Goal: Find specific page/section: Find specific page/section

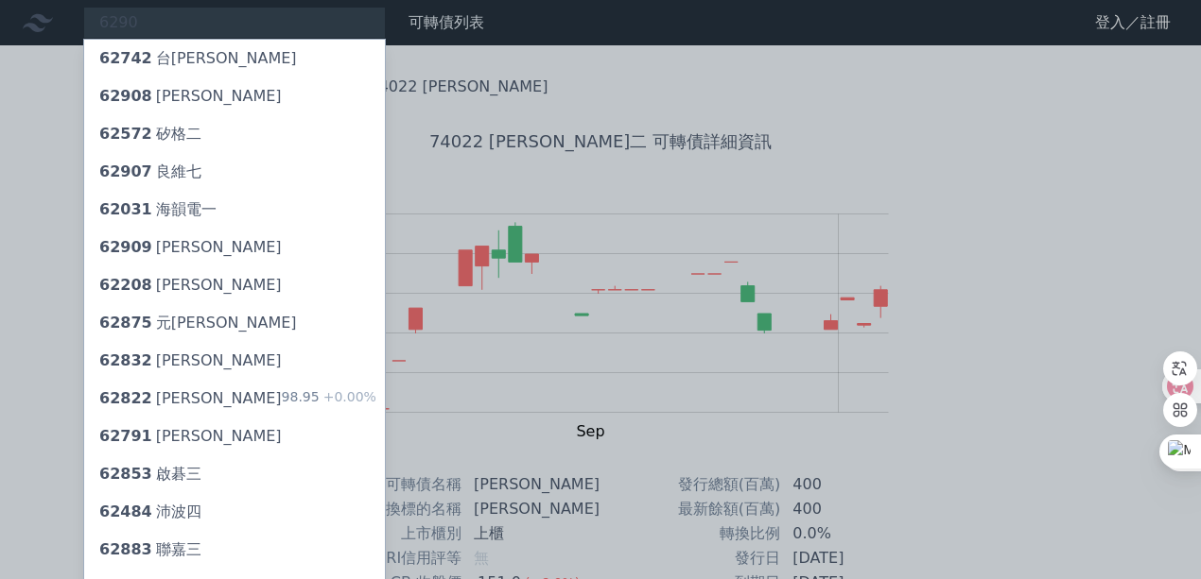
click at [250, 23] on div at bounding box center [600, 289] width 1201 height 579
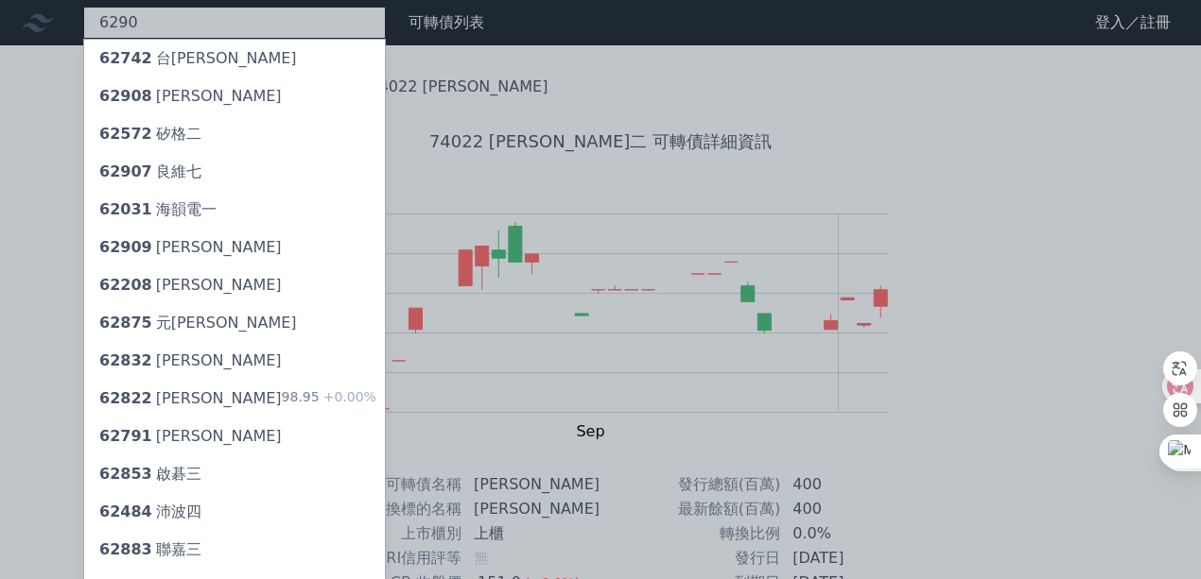
click at [209, 20] on div "6290 62742 台燿二 62908 良維八 62572 矽格二 62907 良維七 62031 海韻電一 62909 良維九 [GEOGRAPHIC_D…" at bounding box center [234, 23] width 303 height 32
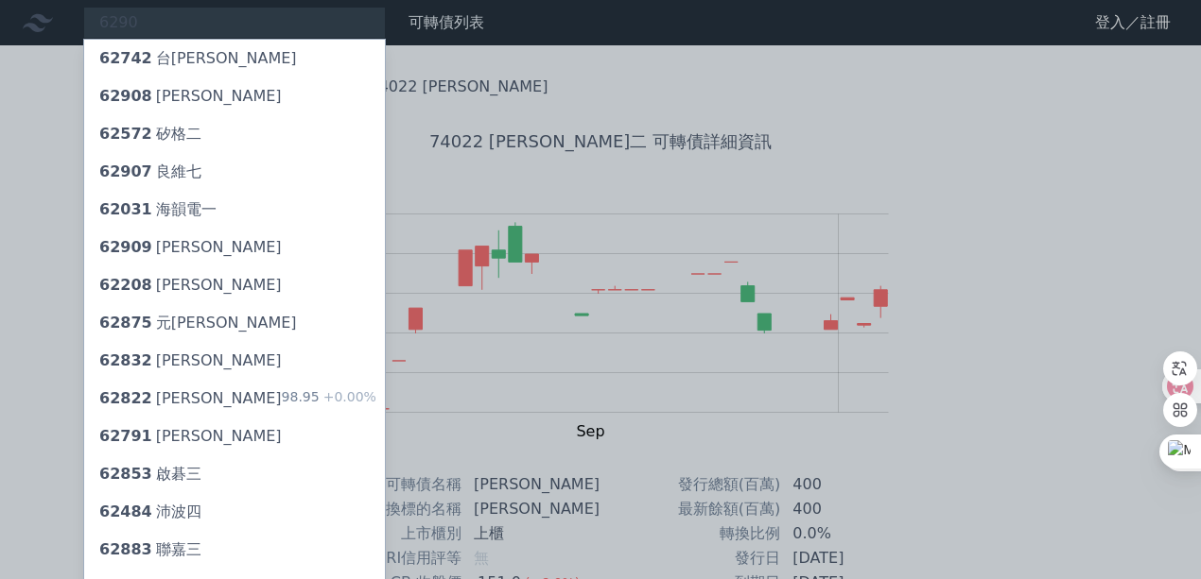
drag, startPoint x: 27, startPoint y: 96, endPoint x: 51, endPoint y: 85, distance: 26.2
click at [27, 98] on div at bounding box center [600, 289] width 1201 height 579
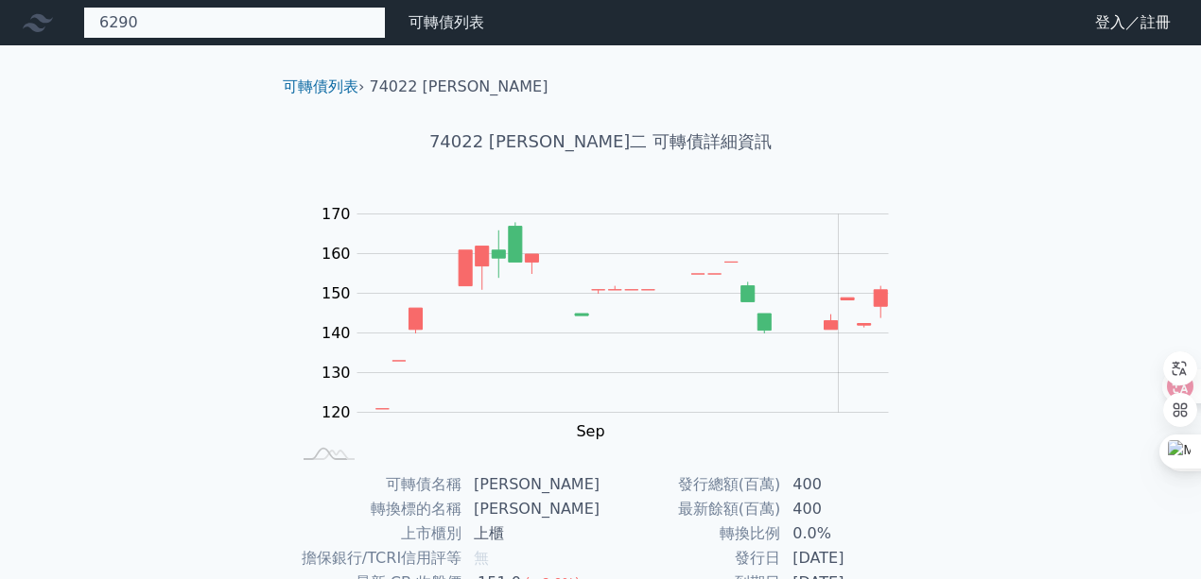
click at [137, 27] on div "6290 62742 台燿二 62908 良維八 62572 矽格二 62907 良維七 62031 海韻電一 62909 良維九 [GEOGRAPHIC_D…" at bounding box center [234, 23] width 303 height 32
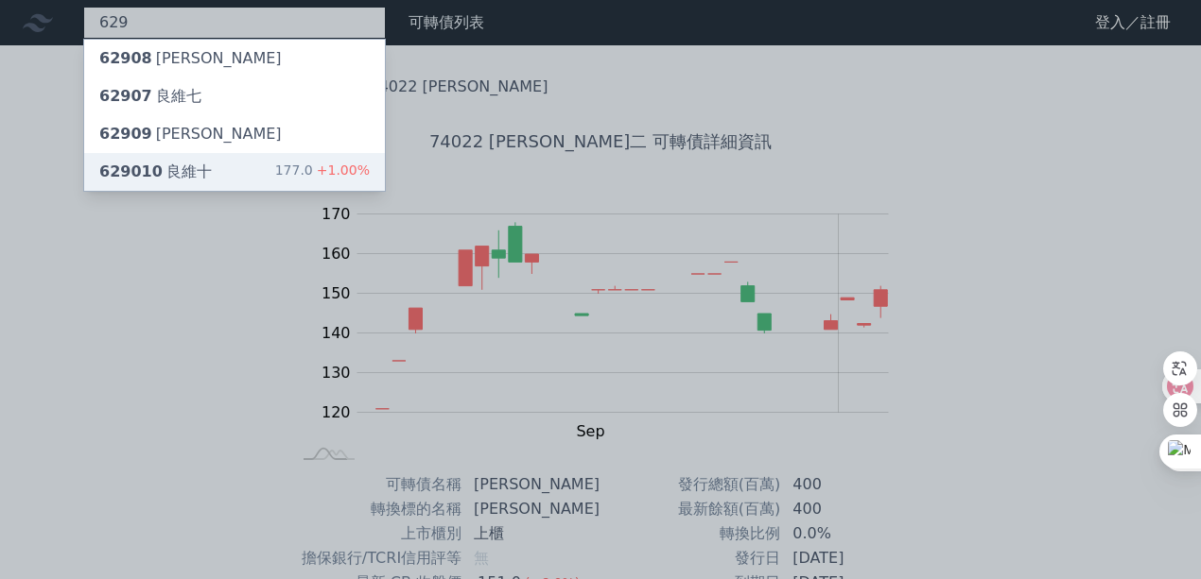
type input "629"
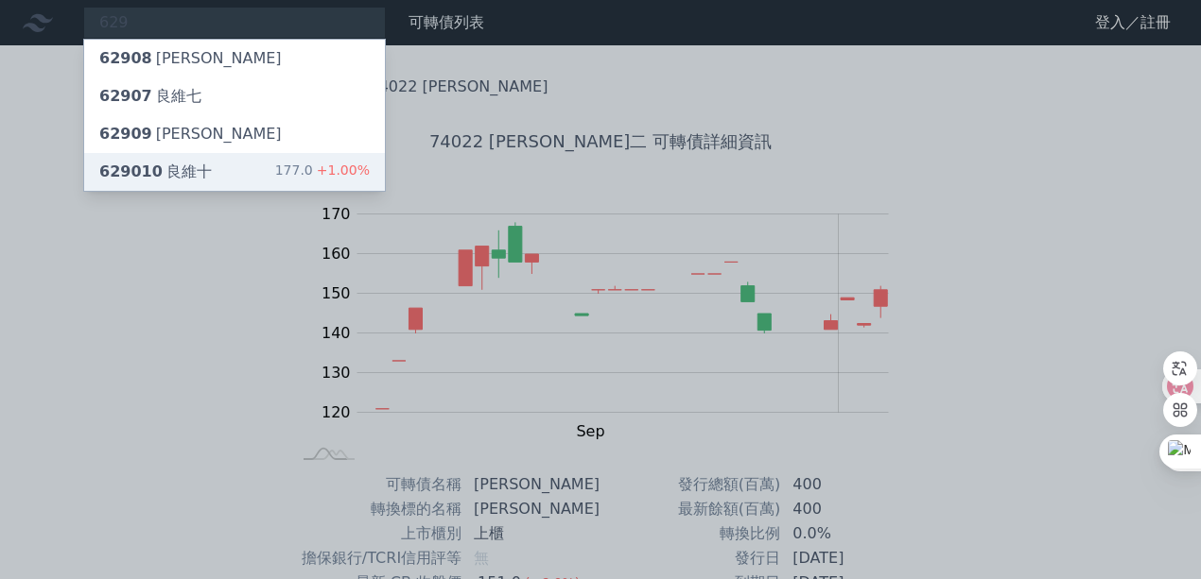
click at [154, 161] on div "629010 良維十" at bounding box center [155, 172] width 112 height 23
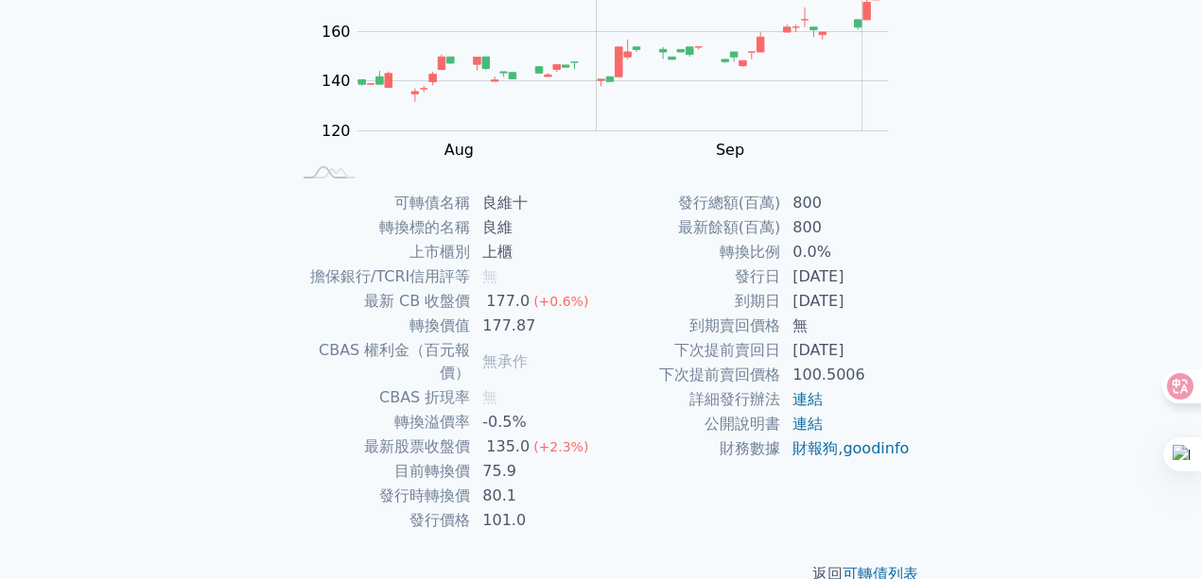
scroll to position [296, 0]
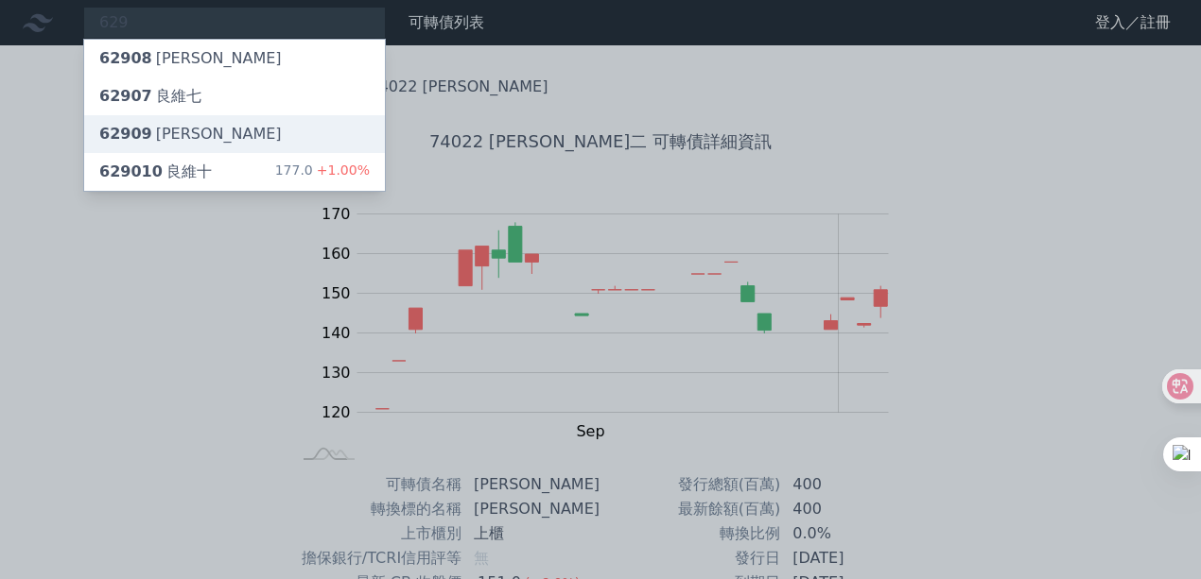
click at [164, 136] on div "62909 [PERSON_NAME]" at bounding box center [190, 134] width 182 height 23
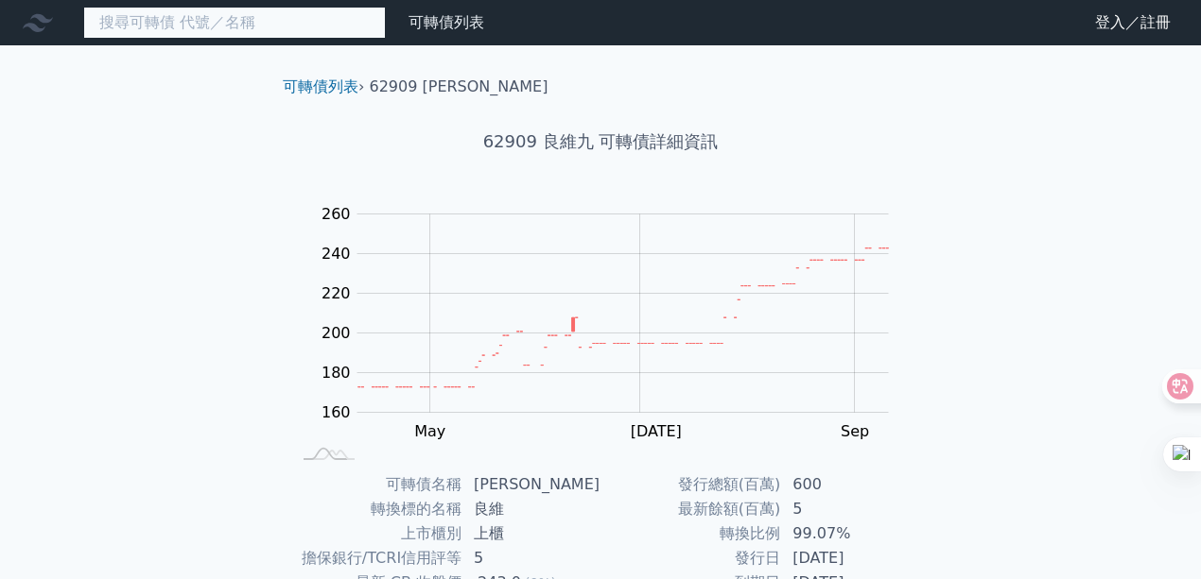
click at [119, 21] on input at bounding box center [234, 23] width 303 height 32
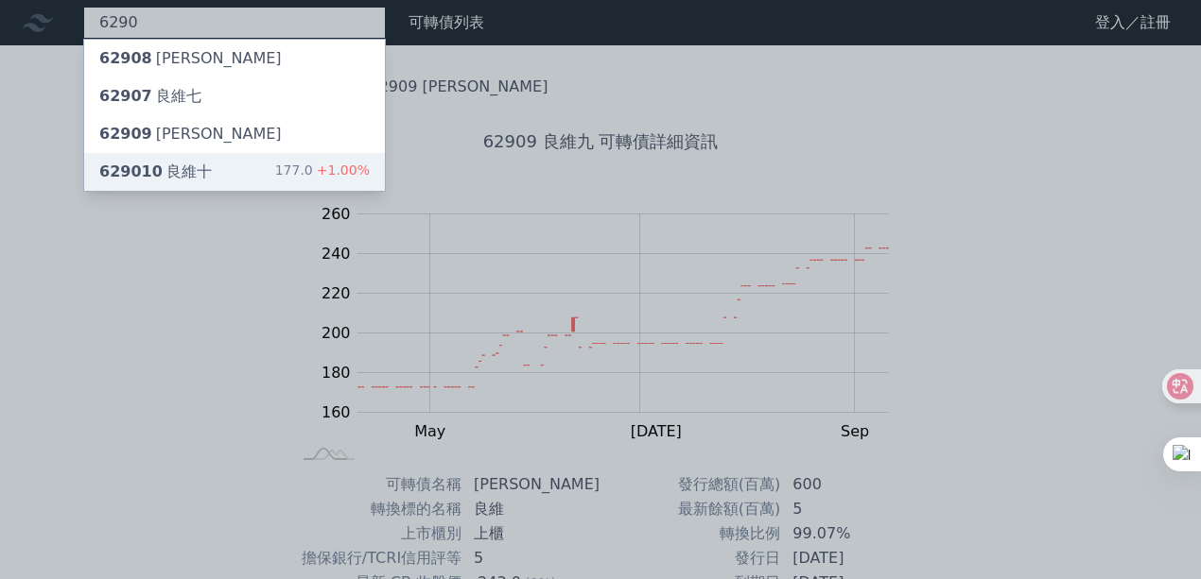
type input "6290"
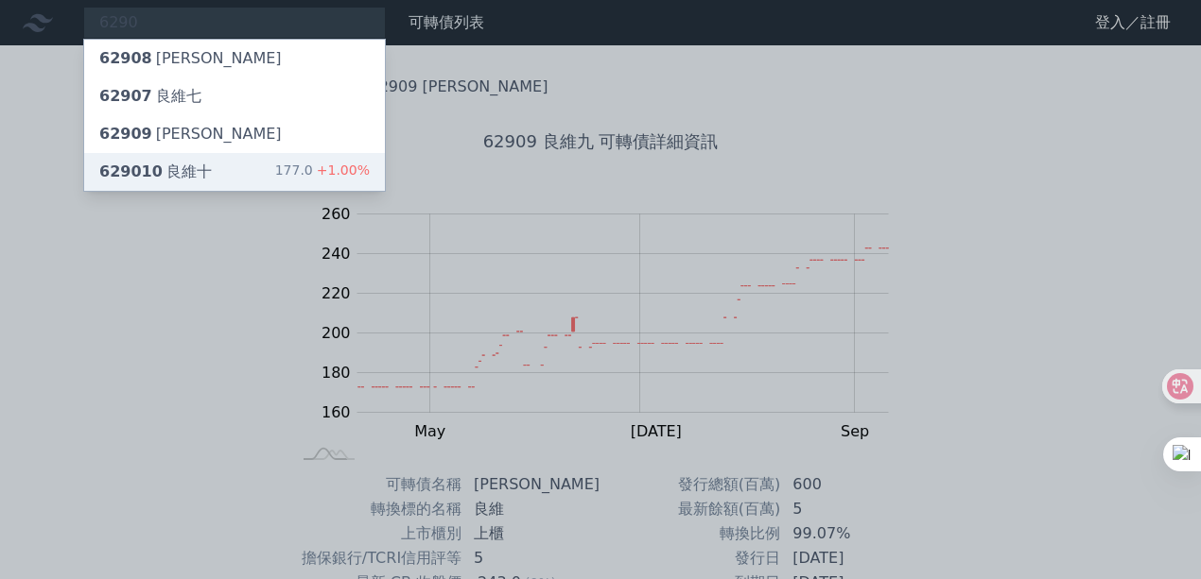
click at [199, 176] on div "629010 良維十" at bounding box center [155, 172] width 112 height 23
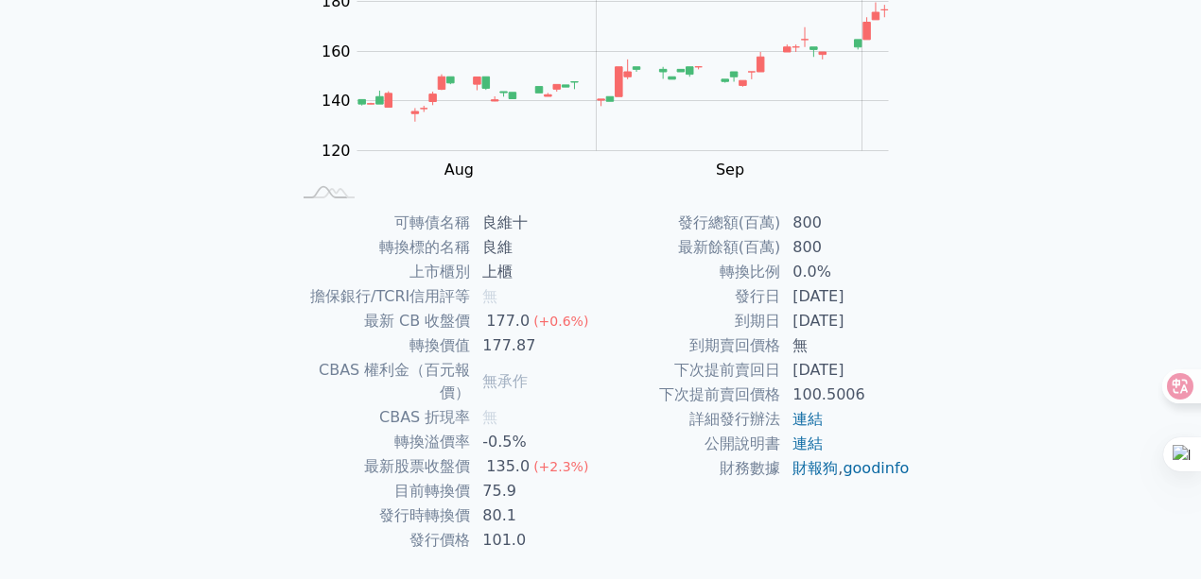
scroll to position [296, 0]
